Goal: Transaction & Acquisition: Obtain resource

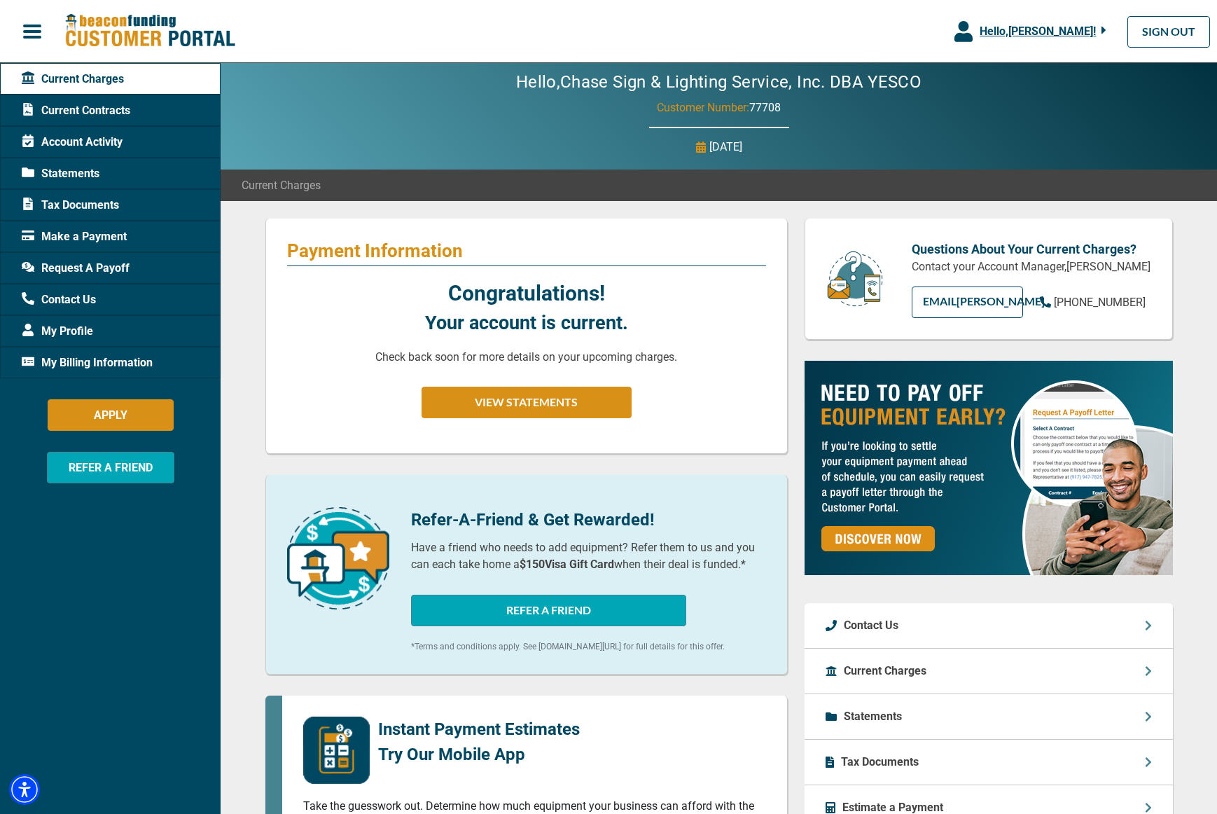
scroll to position [6, 0]
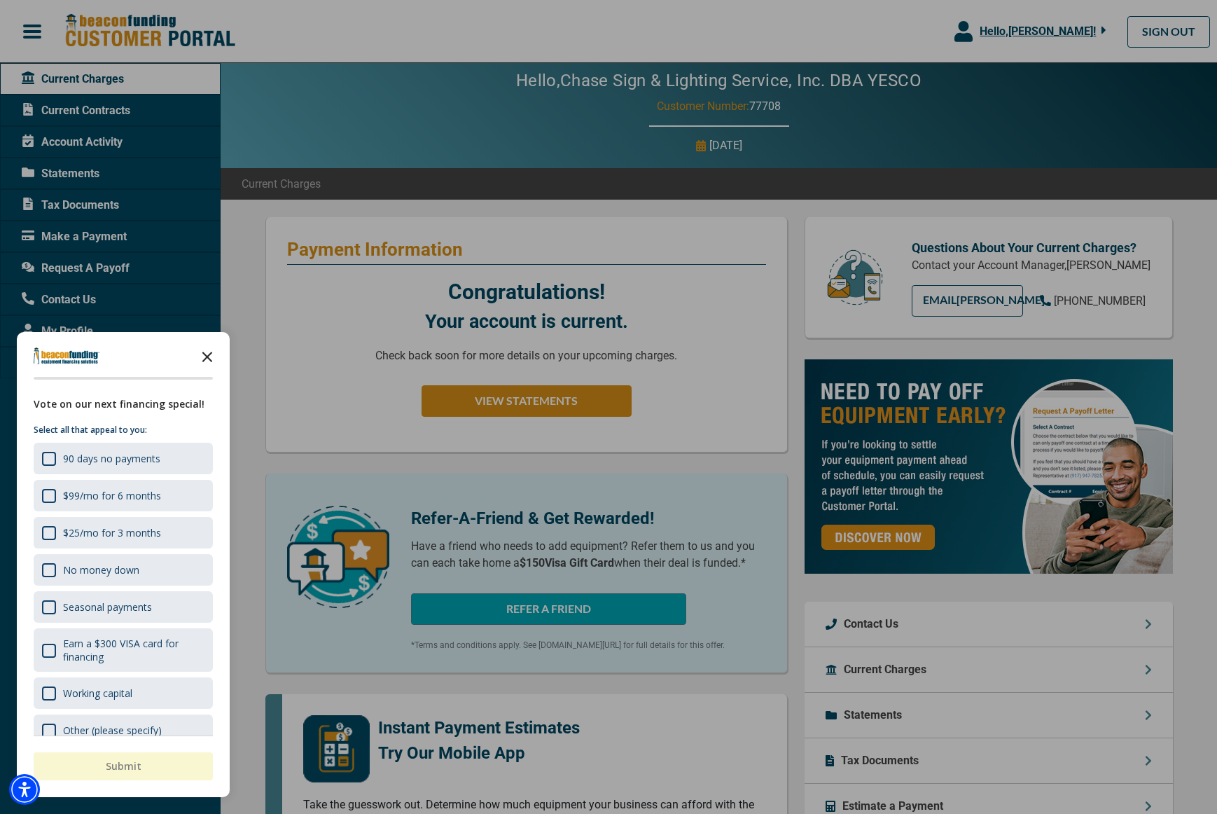
click at [205, 354] on icon "Close the survey" at bounding box center [207, 356] width 28 height 28
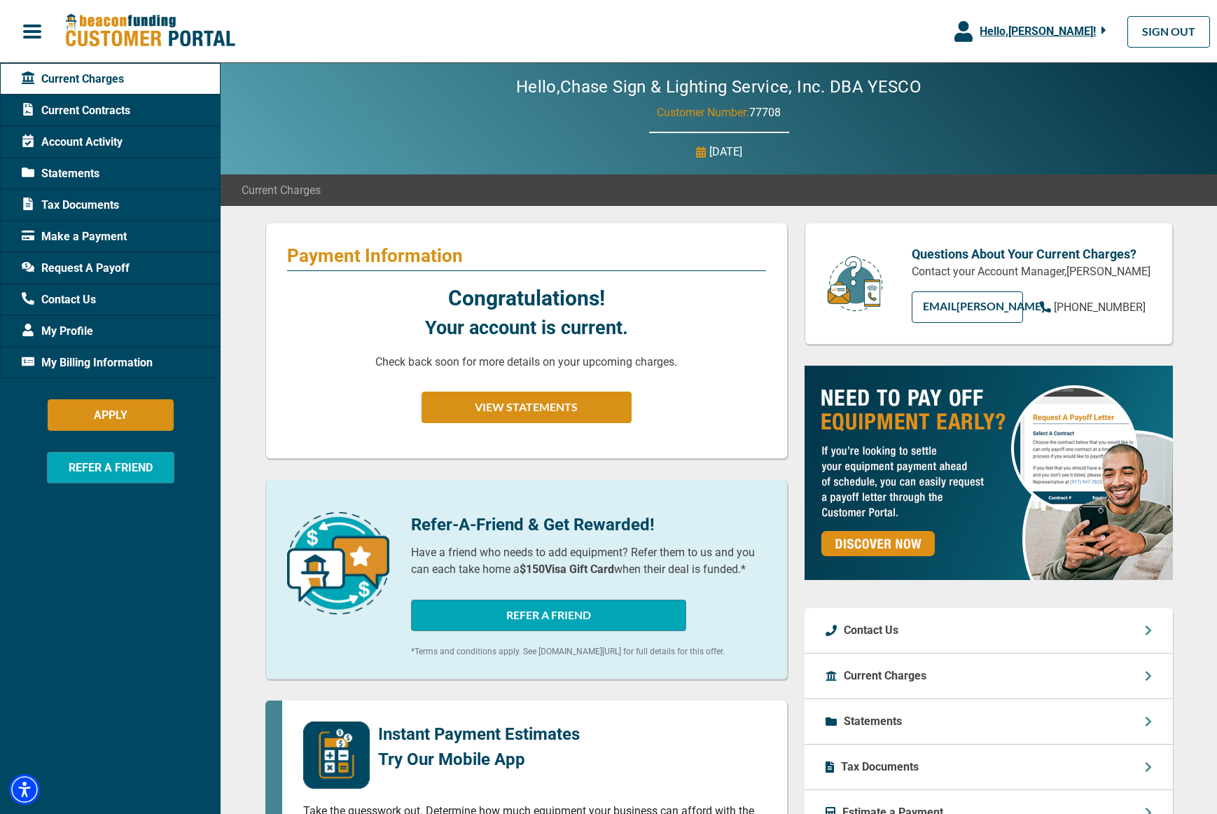
scroll to position [0, 0]
click at [87, 109] on span "Current Contracts" at bounding box center [76, 110] width 109 height 17
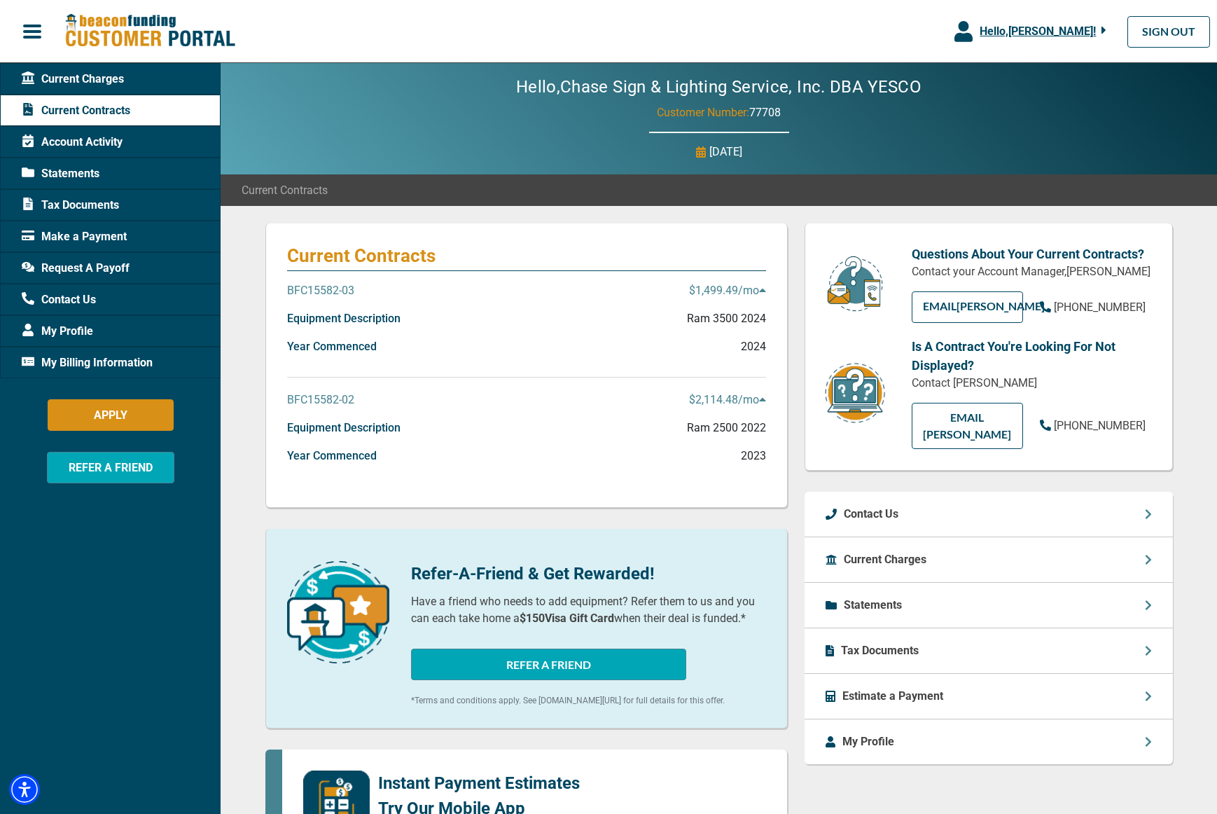
click at [723, 286] on p "$1,499.49 /mo" at bounding box center [727, 290] width 77 height 17
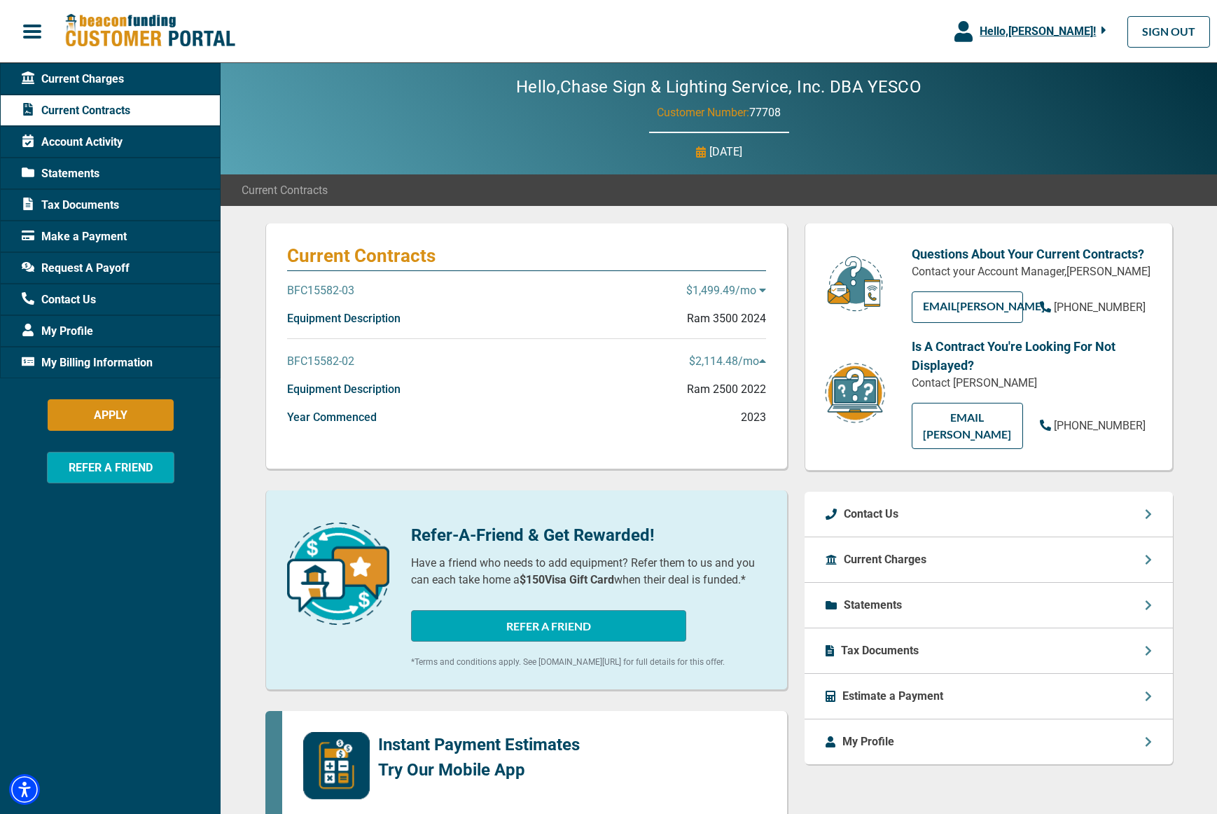
click at [723, 286] on p "$1,499.49 /mo" at bounding box center [726, 290] width 80 height 17
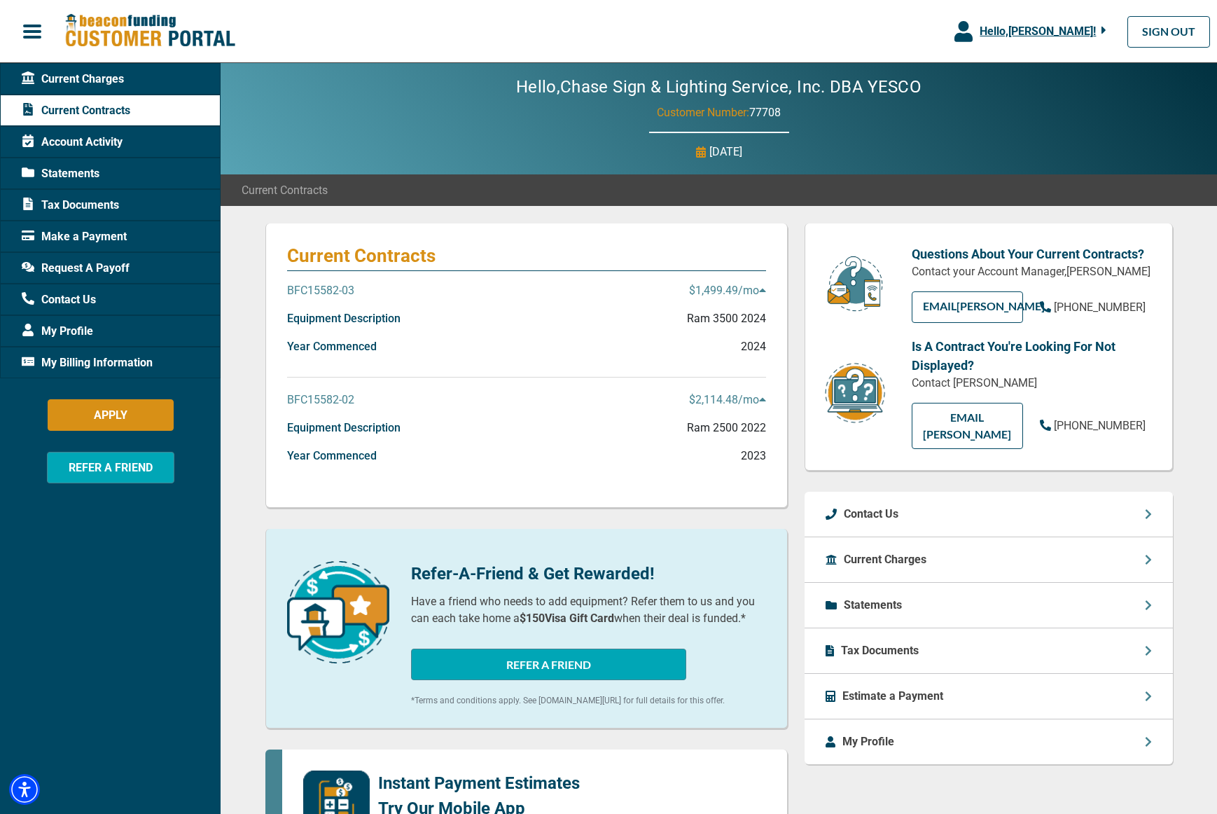
click at [324, 293] on p "BFC15582-03" at bounding box center [320, 290] width 67 height 17
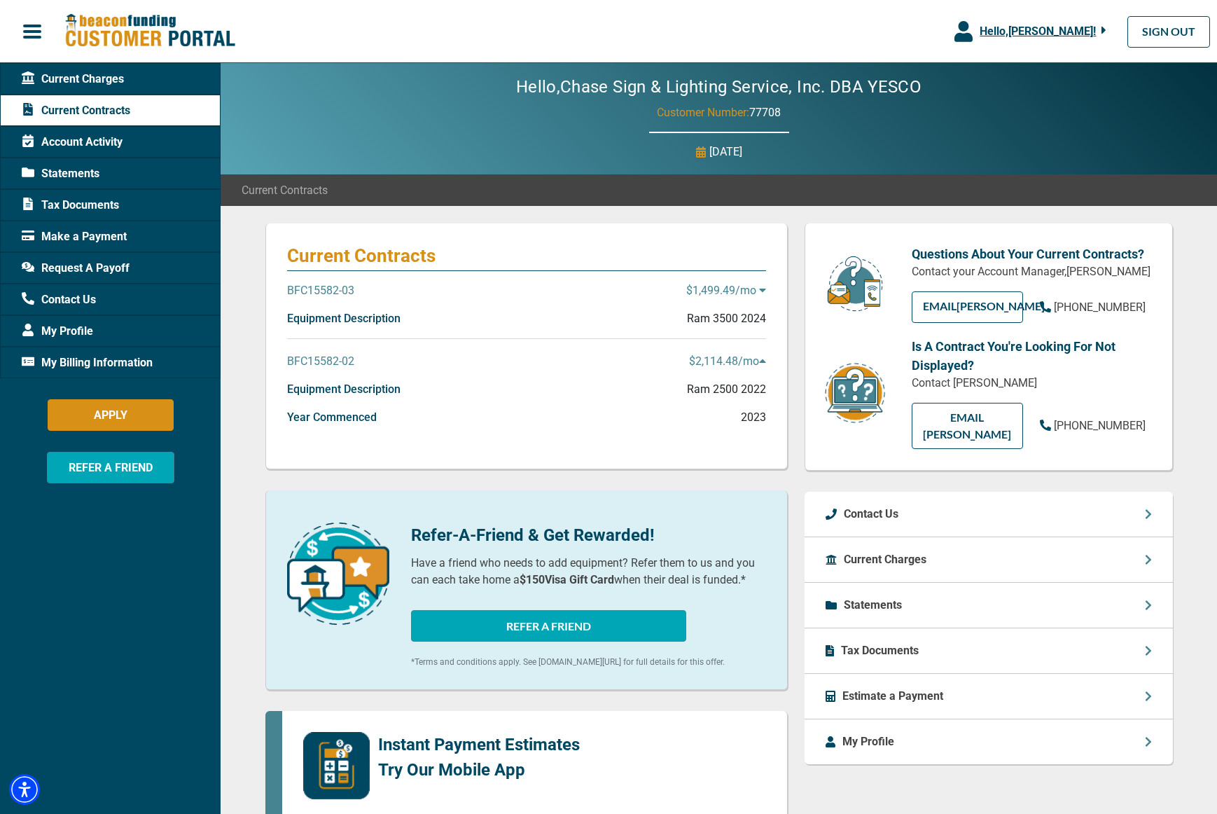
click at [324, 293] on p "BFC15582-03" at bounding box center [320, 290] width 67 height 17
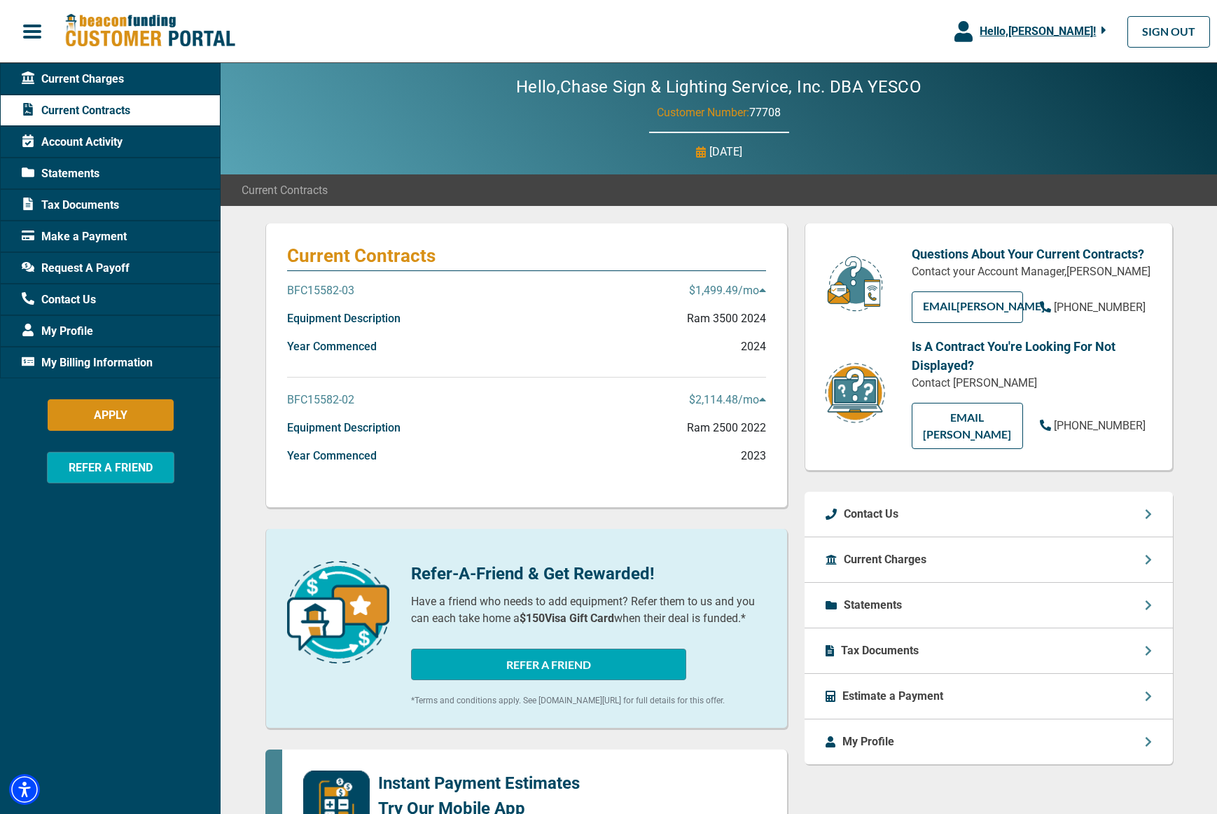
click at [67, 171] on span "Statements" at bounding box center [61, 173] width 78 height 17
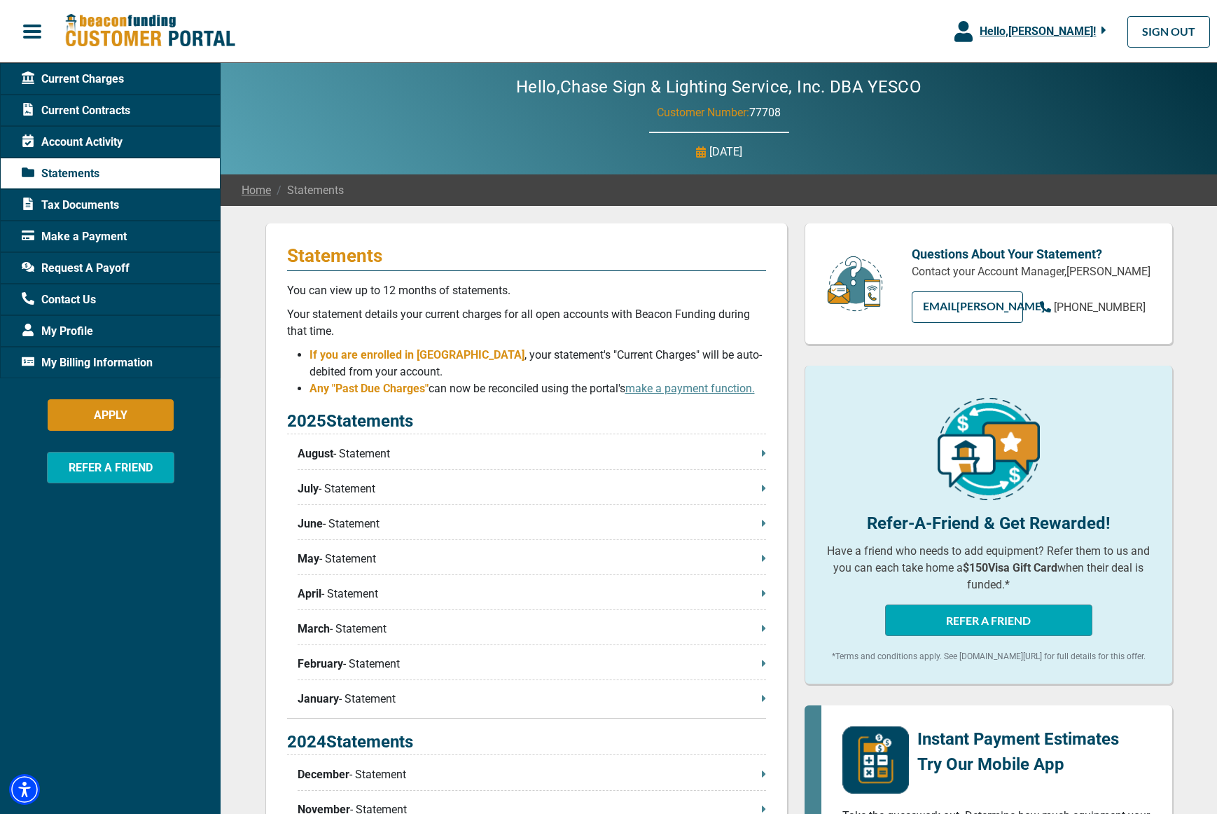
click at [360, 450] on p "August - Statement" at bounding box center [532, 453] width 468 height 17
click at [88, 139] on span "Account Activity" at bounding box center [72, 142] width 101 height 17
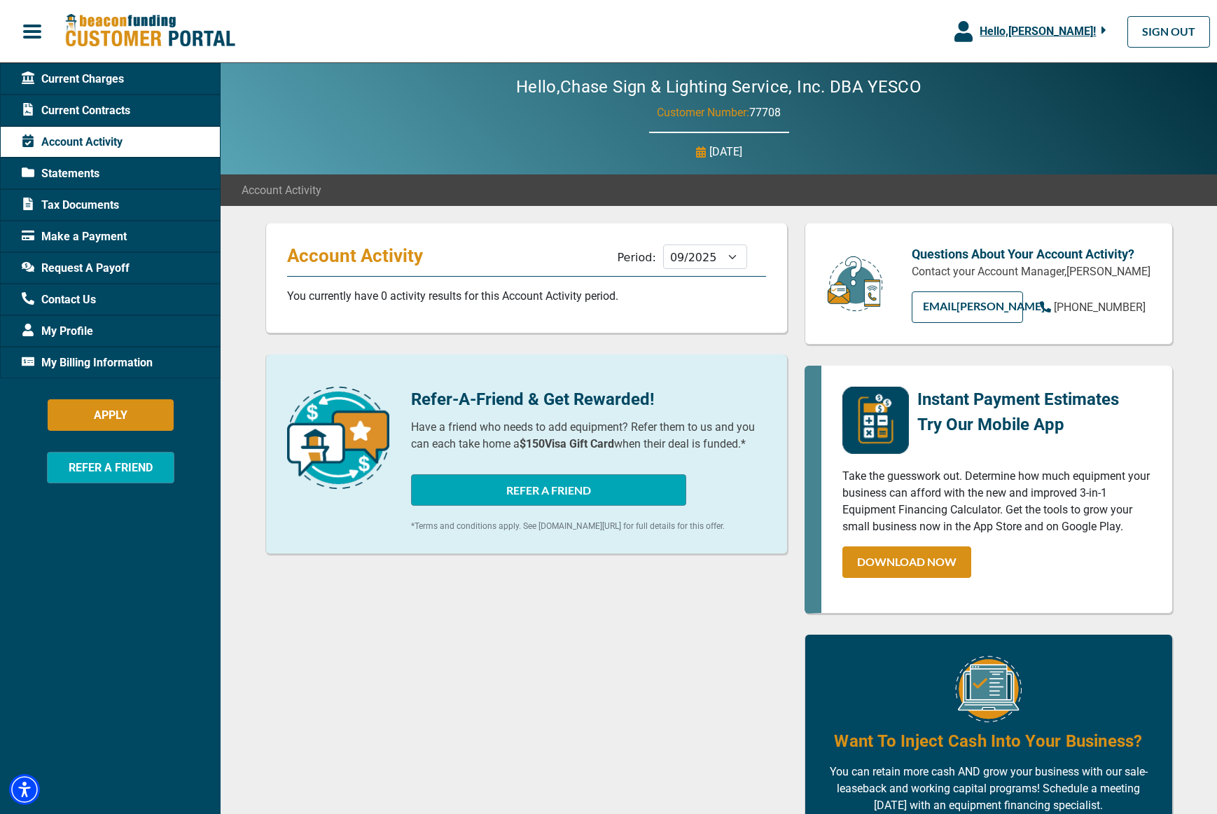
click at [84, 84] on span "Current Charges" at bounding box center [73, 79] width 102 height 17
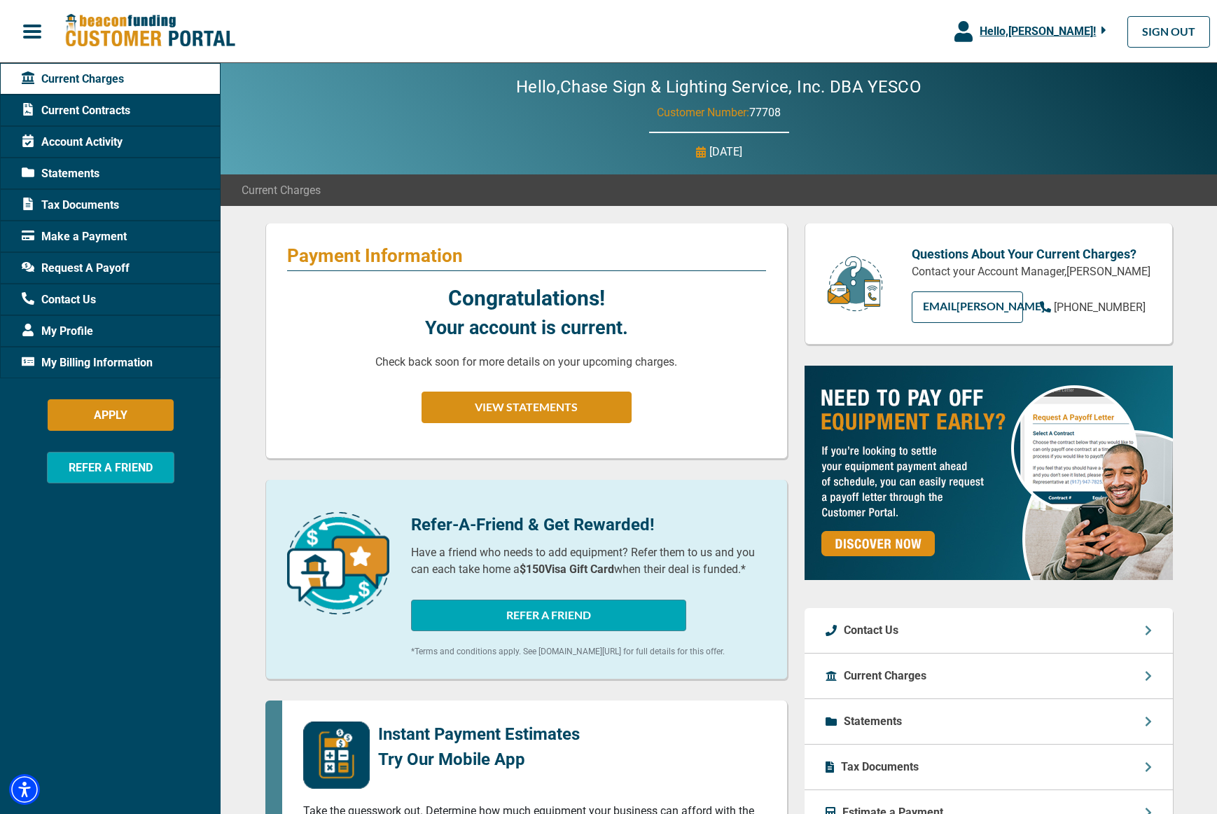
click at [81, 269] on span "Request A Payoff" at bounding box center [76, 268] width 108 height 17
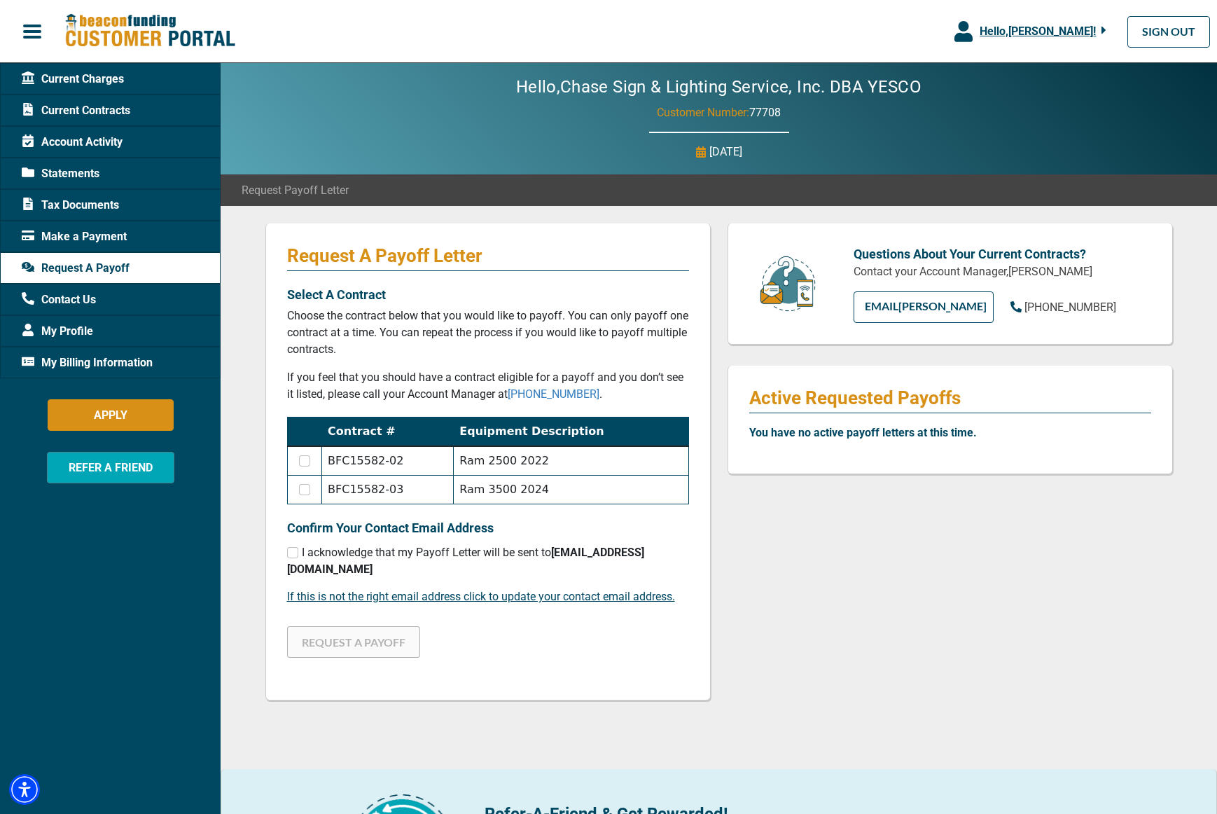
click at [307, 462] on input "checkbox" at bounding box center [304, 460] width 11 height 11
checkbox input "true"
click at [307, 489] on input "checkbox" at bounding box center [304, 489] width 11 height 11
checkbox input "true"
checkbox input "false"
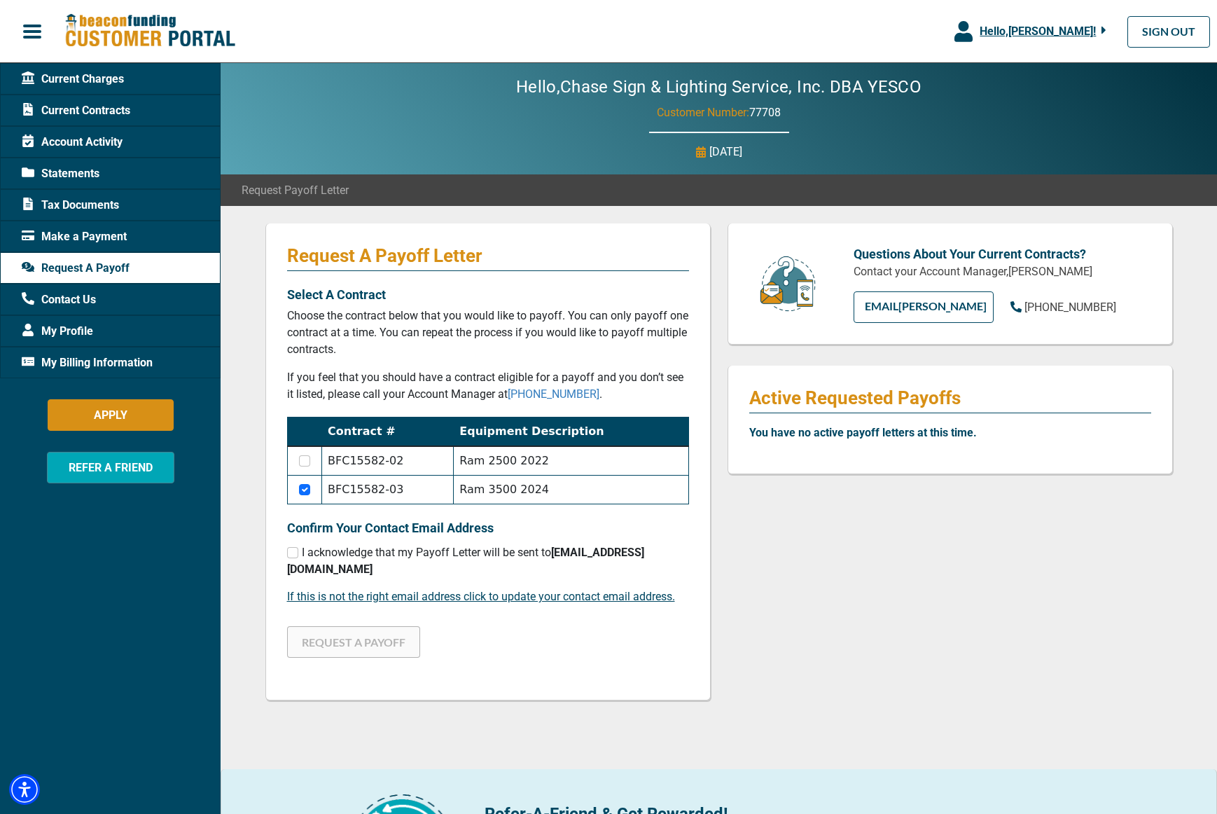
click at [295, 551] on input "checkbox" at bounding box center [292, 552] width 11 height 11
checkbox input "true"
click at [305, 457] on input "checkbox" at bounding box center [304, 460] width 11 height 11
checkbox input "true"
checkbox input "false"
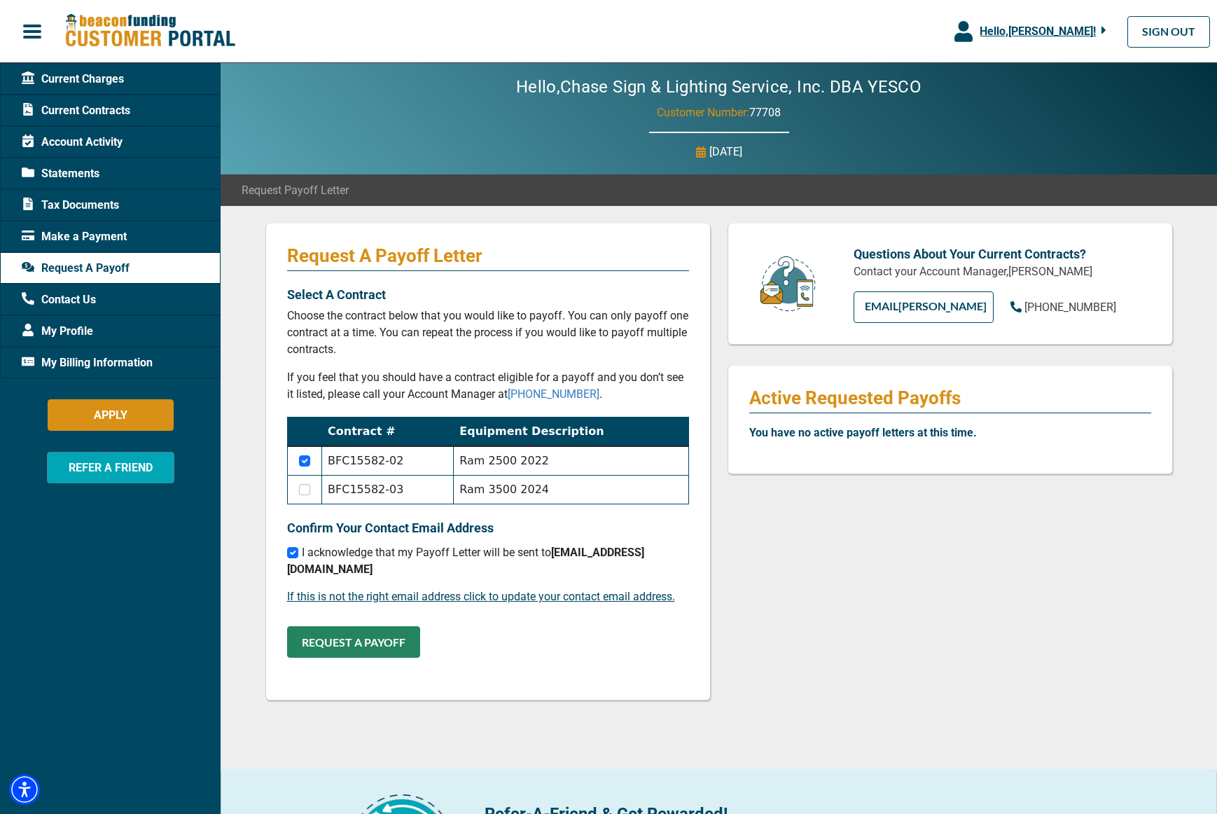
click at [342, 626] on button "REQUEST A PAYOFF" at bounding box center [353, 642] width 133 height 32
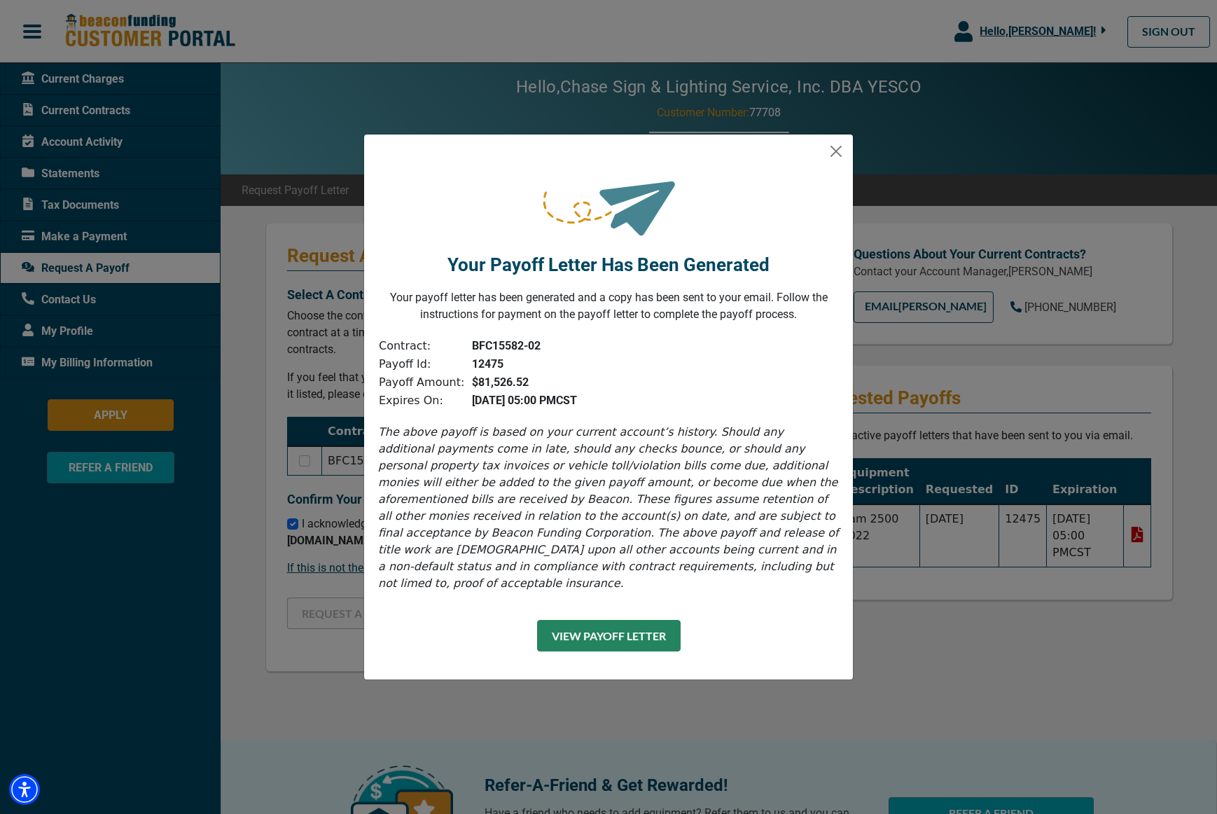
click at [648, 632] on button "View Payoff Letter" at bounding box center [609, 636] width 144 height 32
click at [846, 155] on button "Close" at bounding box center [836, 151] width 22 height 22
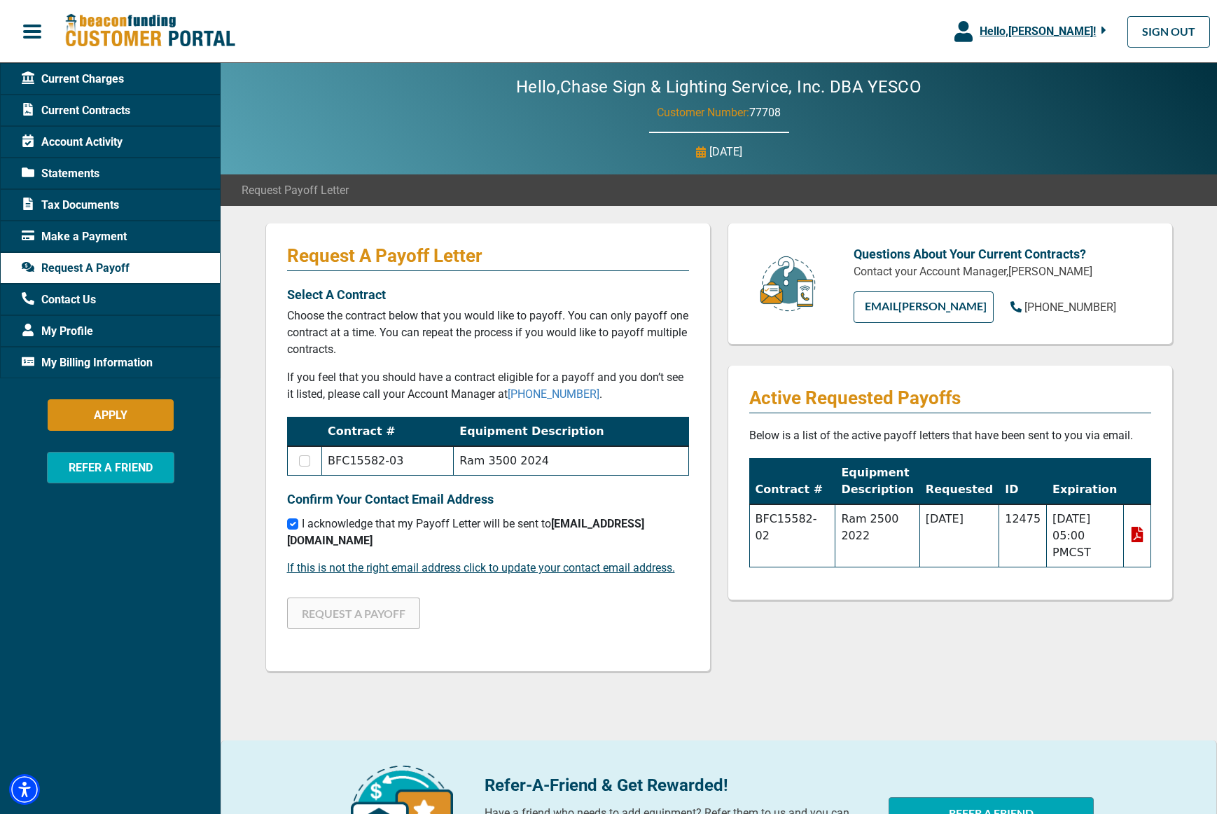
click at [307, 463] on input "checkbox" at bounding box center [304, 460] width 11 height 11
checkbox input "true"
click at [330, 600] on button "REQUEST A PAYOFF" at bounding box center [353, 613] width 133 height 32
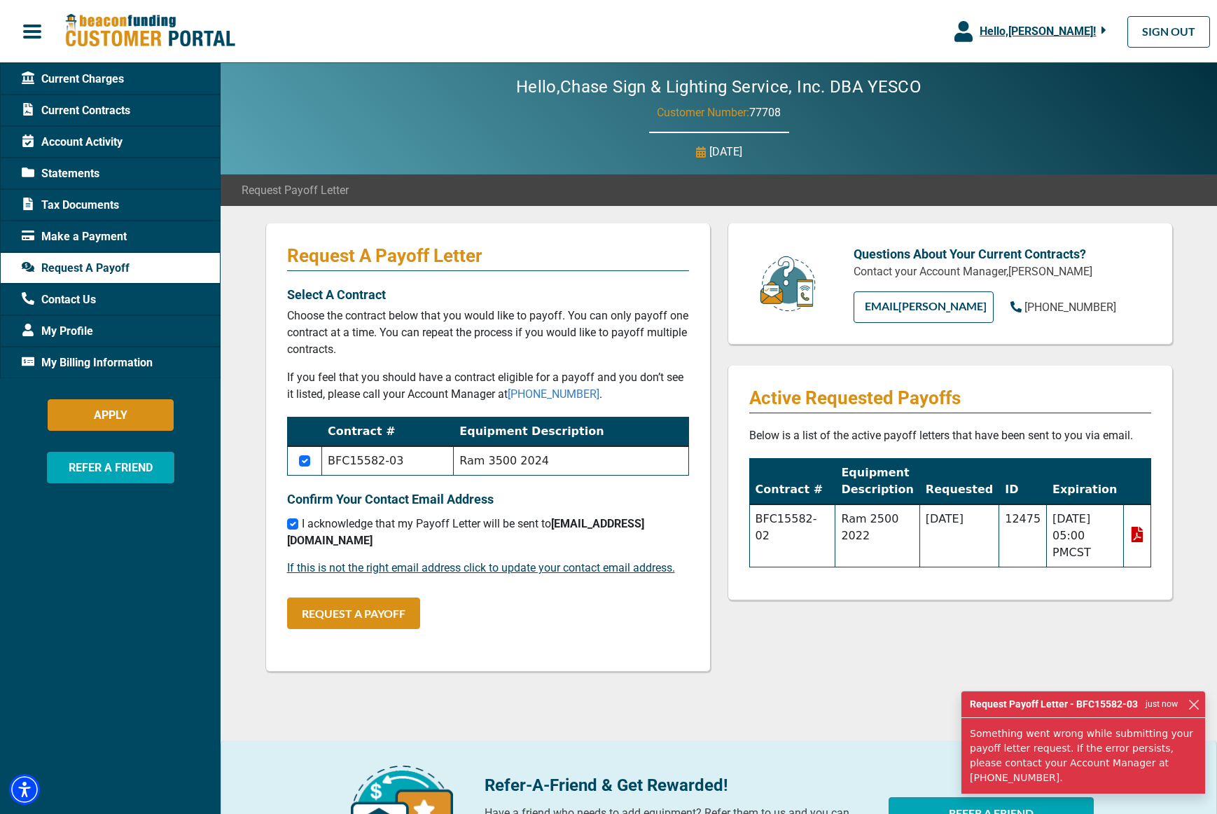
click at [1198, 705] on button "Close" at bounding box center [1193, 704] width 15 height 15
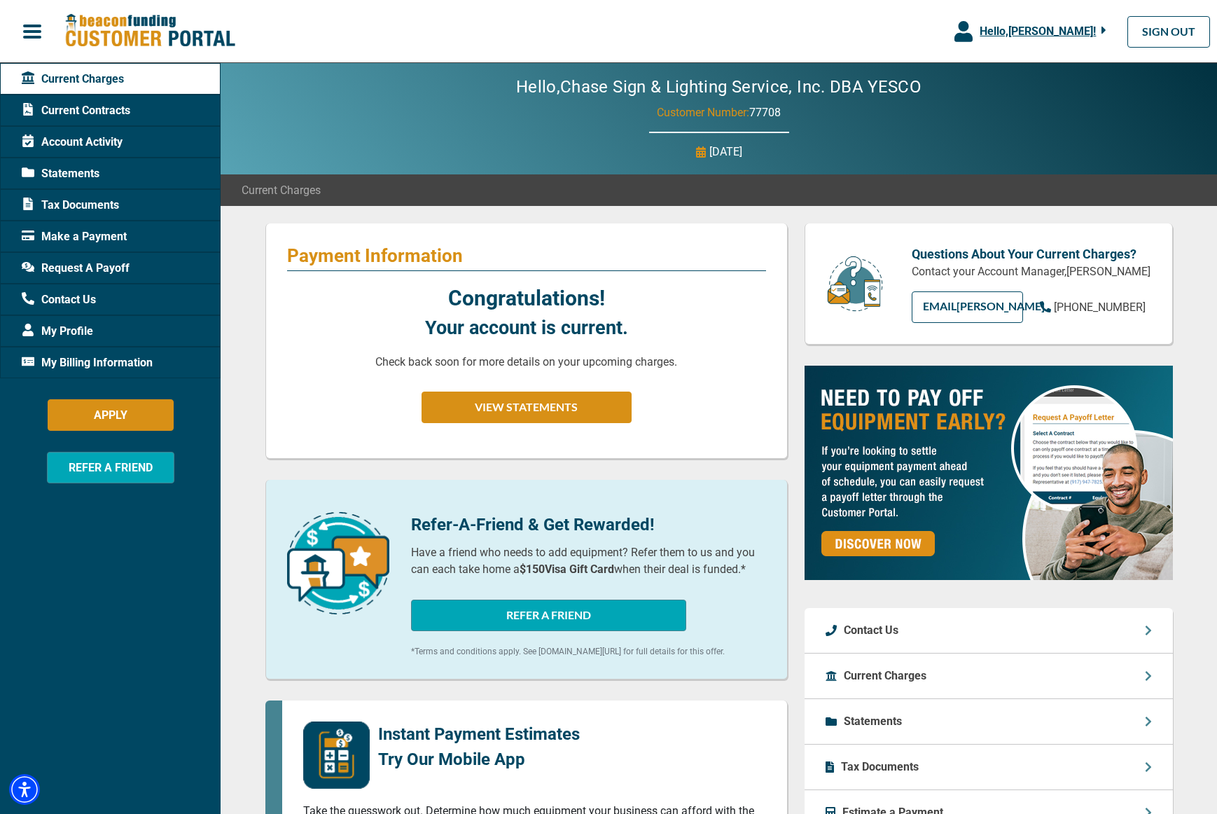
click at [84, 268] on span "Request A Payoff" at bounding box center [76, 268] width 108 height 17
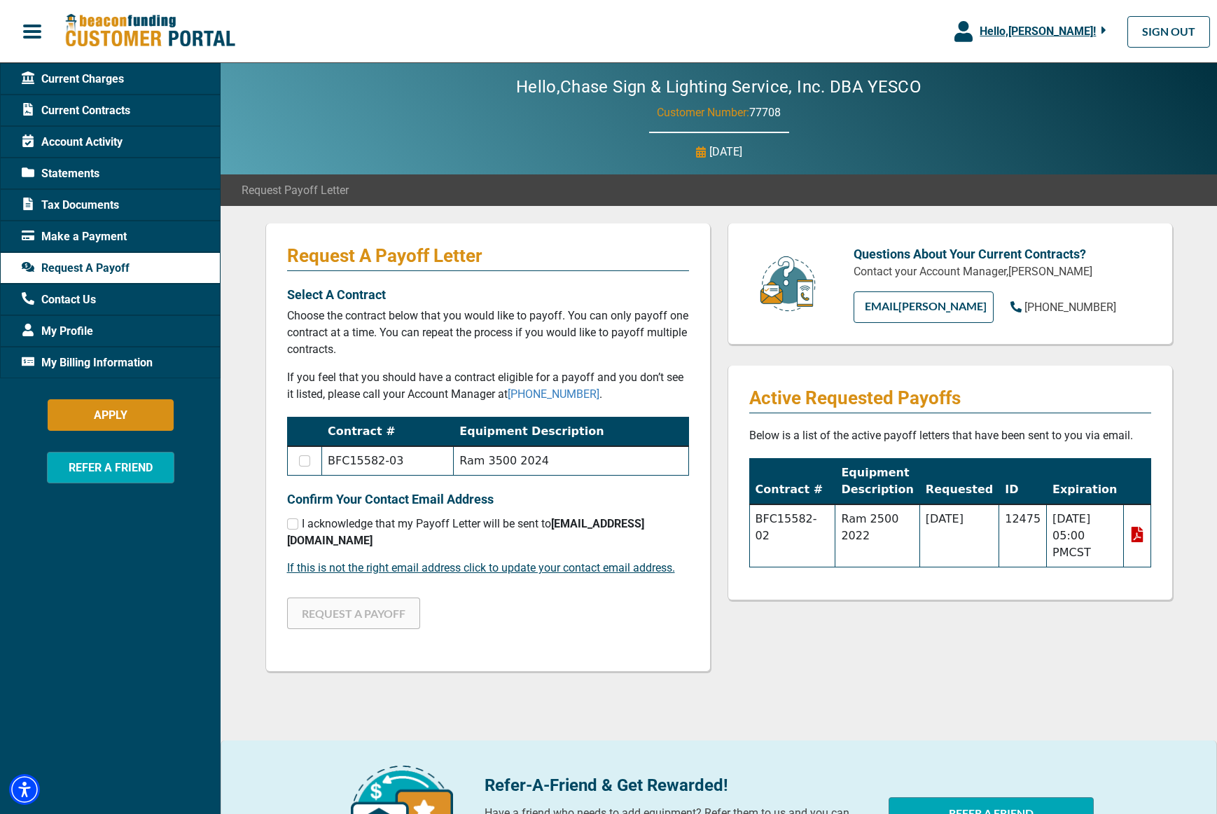
click at [303, 461] on input "checkbox" at bounding box center [304, 460] width 11 height 11
checkbox input "true"
click at [291, 524] on input "checkbox" at bounding box center [292, 523] width 11 height 11
checkbox input "true"
click at [347, 597] on button "REQUEST A PAYOFF" at bounding box center [353, 613] width 133 height 32
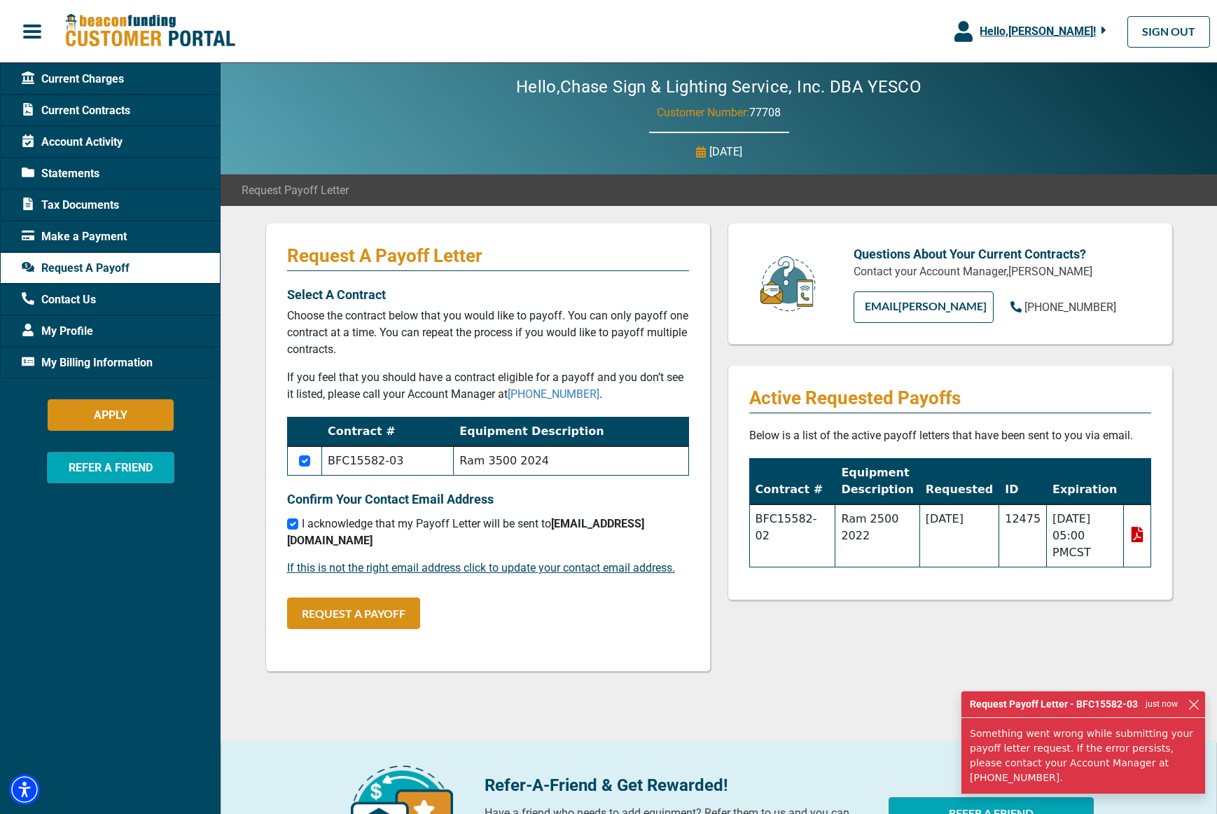
click at [1196, 701] on button "Close" at bounding box center [1193, 704] width 15 height 15
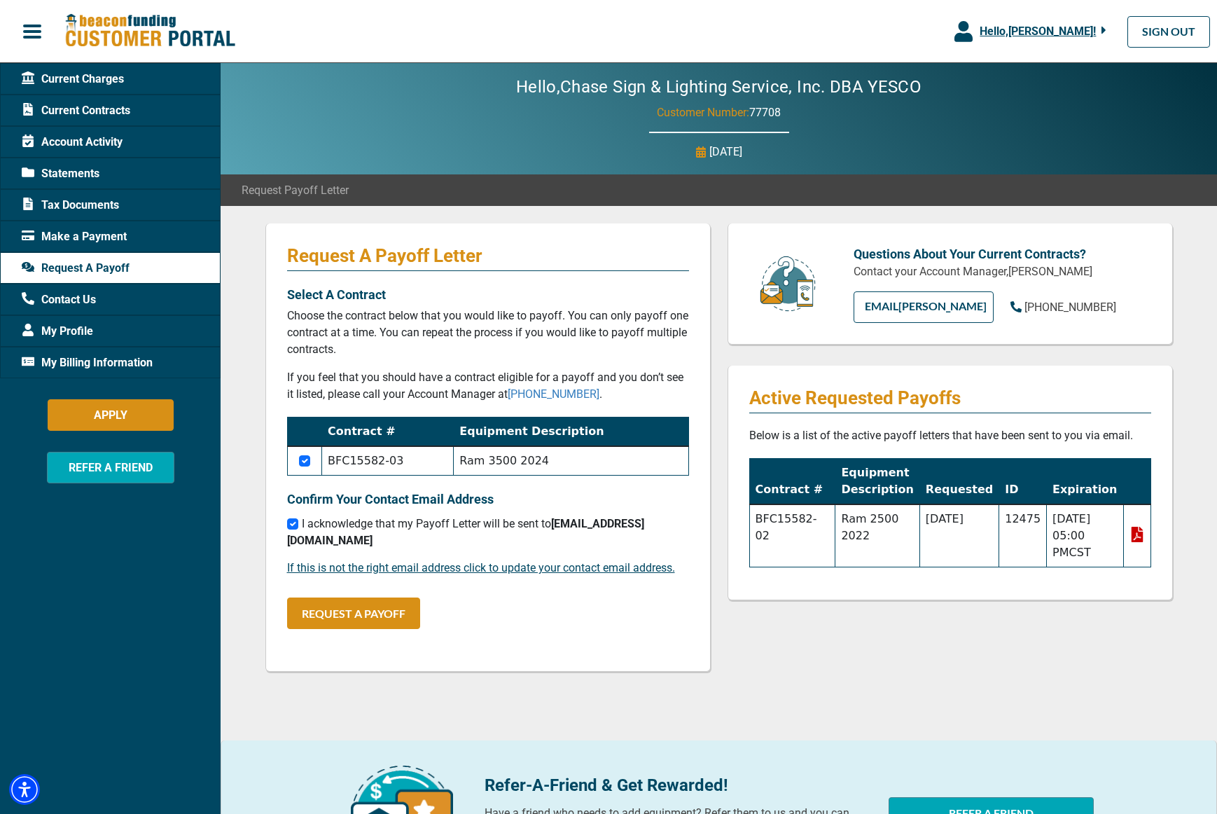
click at [75, 300] on span "Contact Us" at bounding box center [59, 299] width 74 height 17
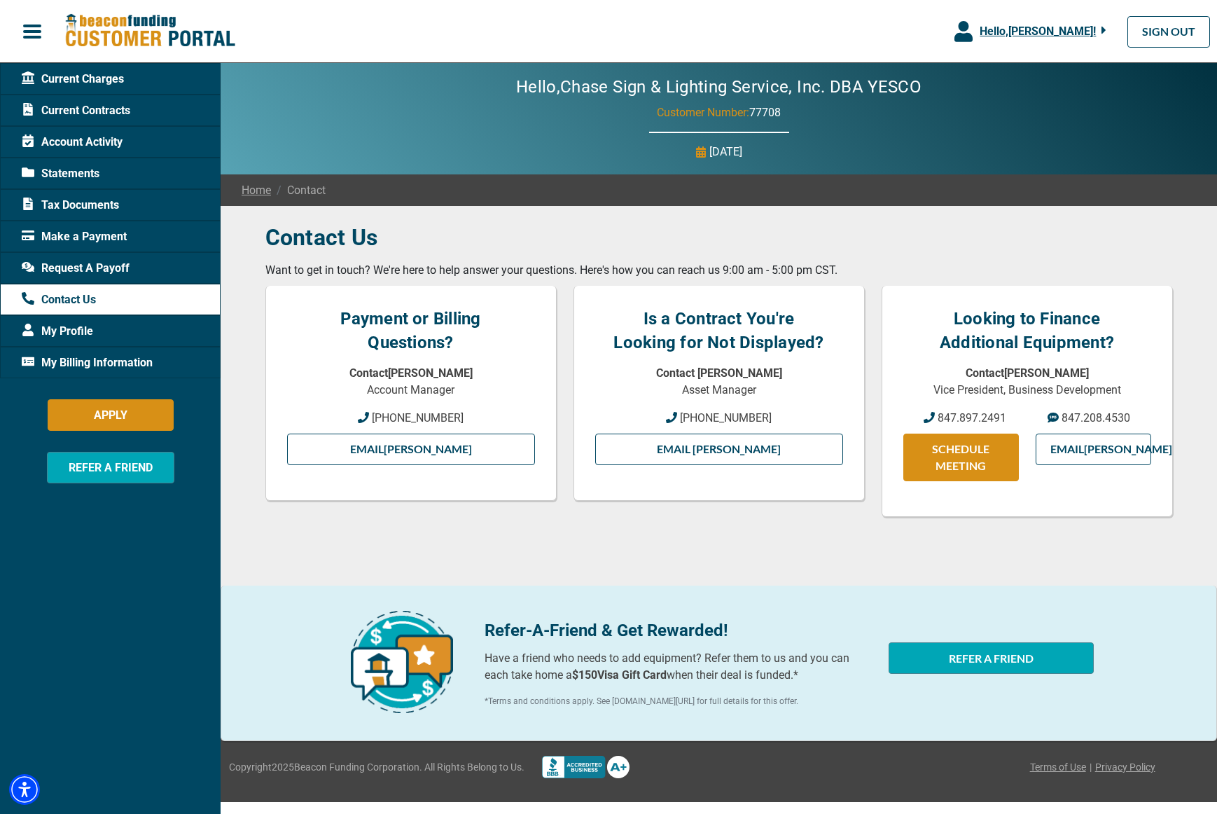
click at [103, 73] on span "Current Charges" at bounding box center [73, 79] width 102 height 17
